Goal: Entertainment & Leisure: Consume media (video, audio)

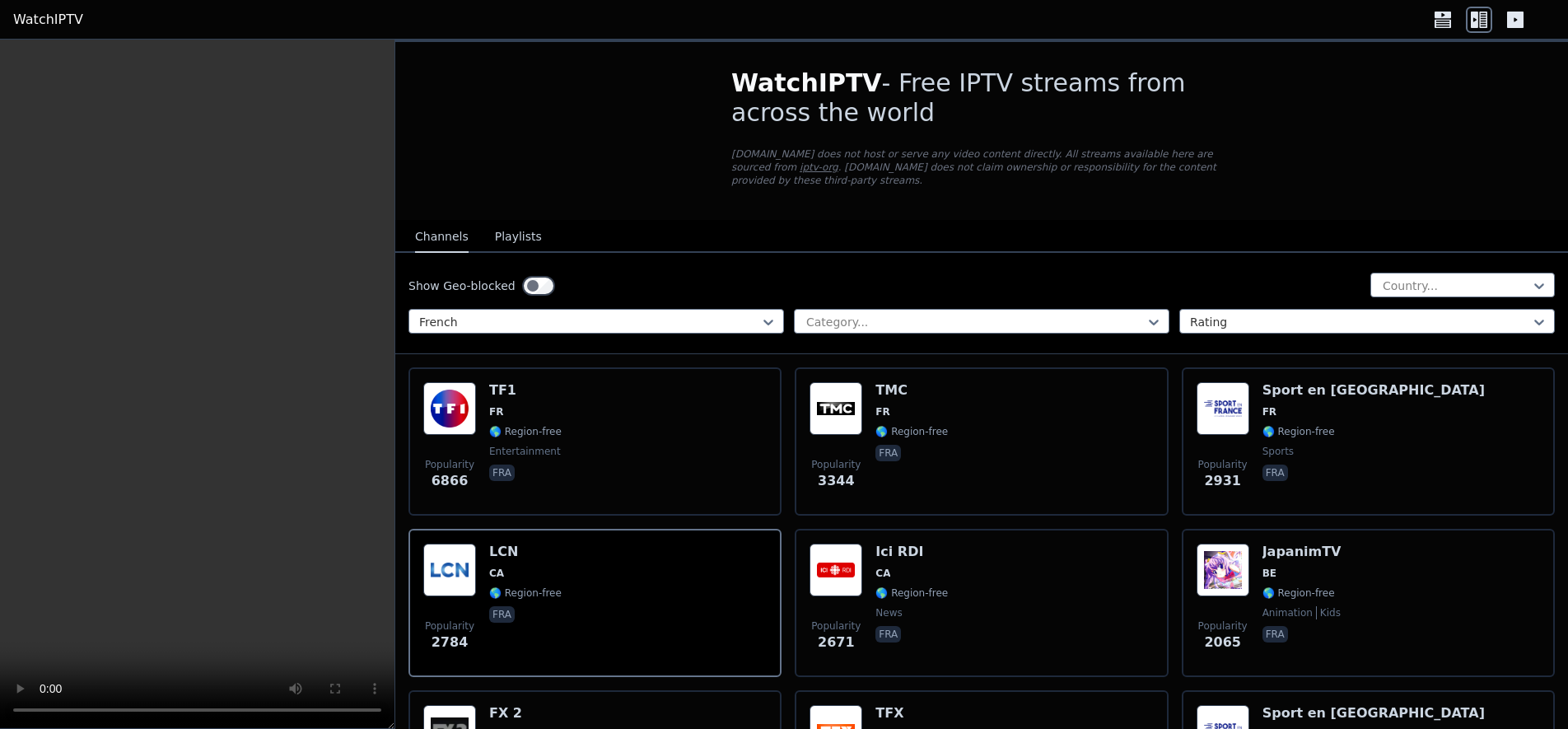
click at [676, 223] on nav "Channels Playlists" at bounding box center [982, 236] width 1173 height 33
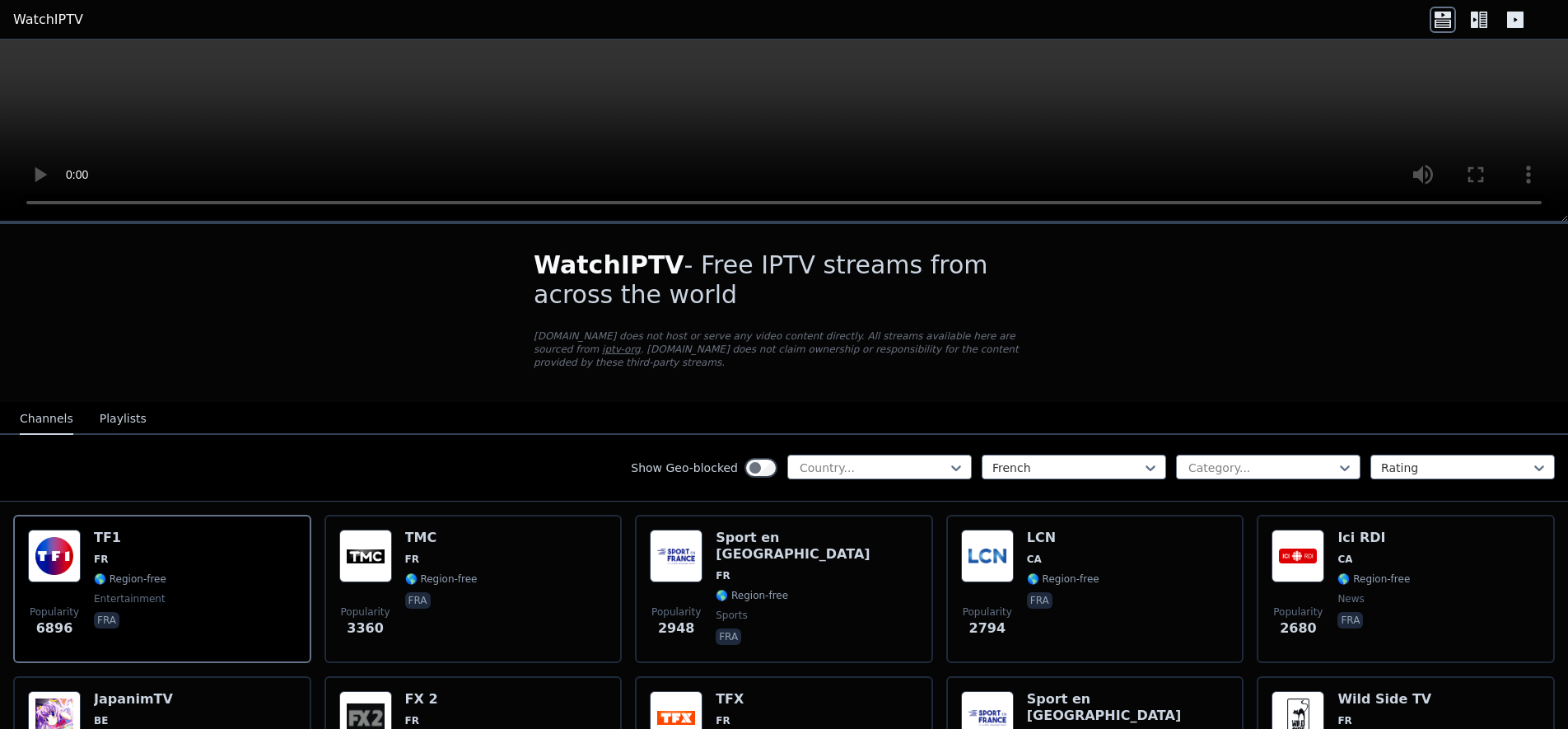
click at [1474, 25] on icon at bounding box center [1475, 19] width 8 height 16
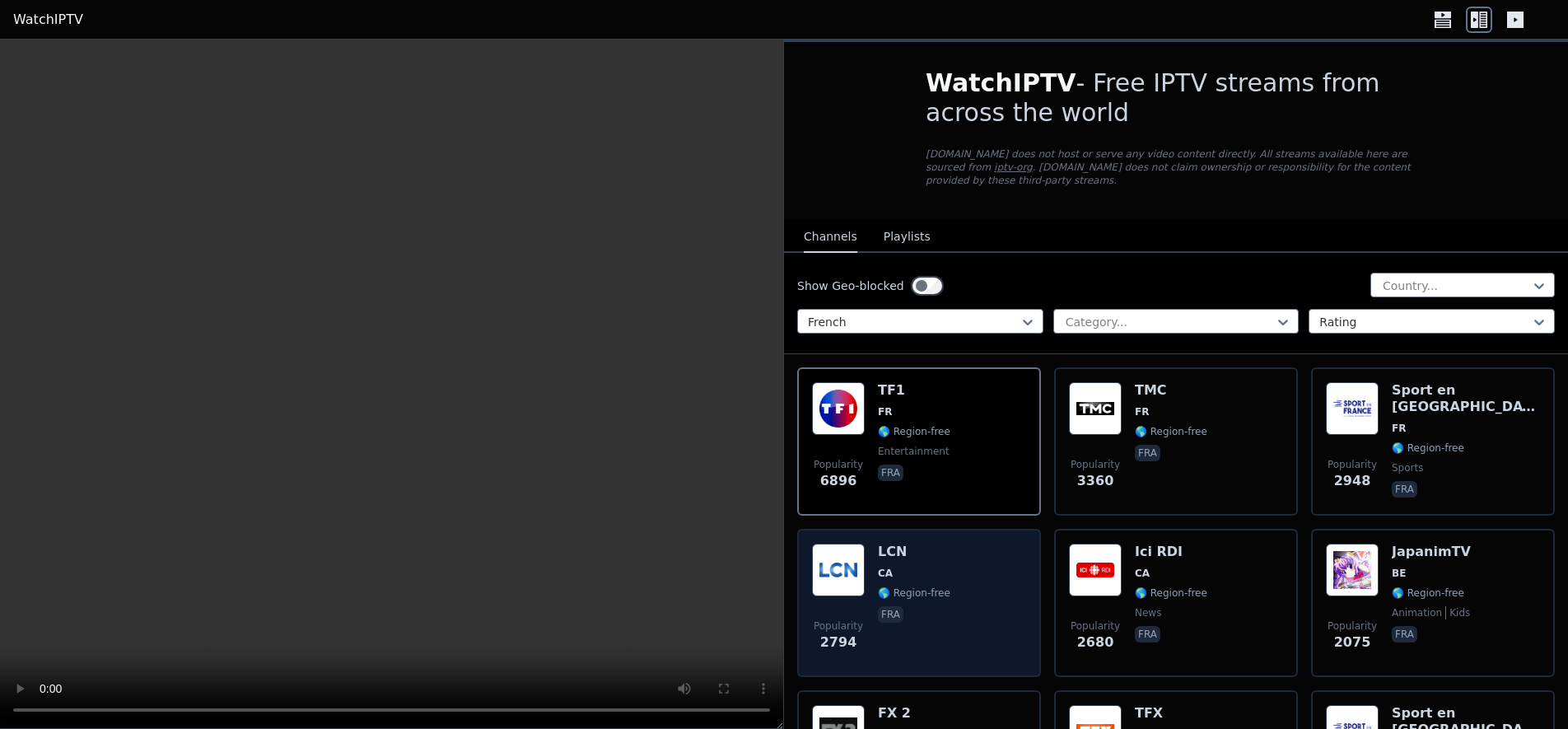
click at [850, 568] on img at bounding box center [838, 570] width 53 height 53
